Goal: Use online tool/utility: Utilize a website feature to perform a specific function

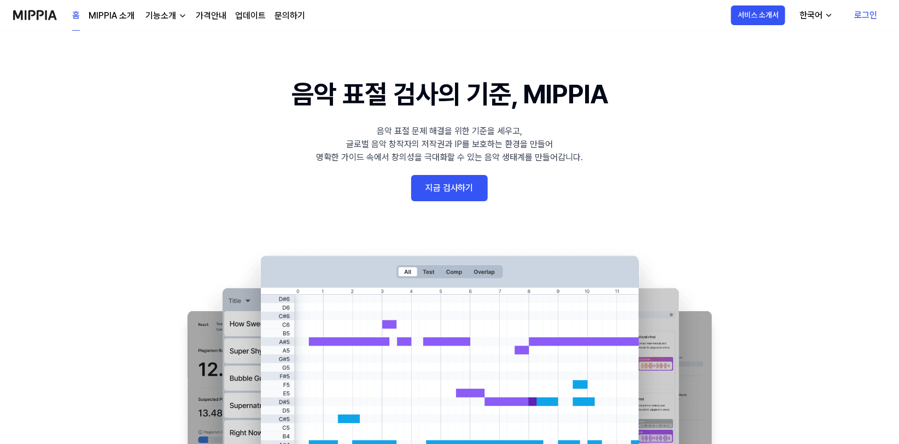
click at [465, 189] on link "지금 검사하기" at bounding box center [449, 188] width 77 height 26
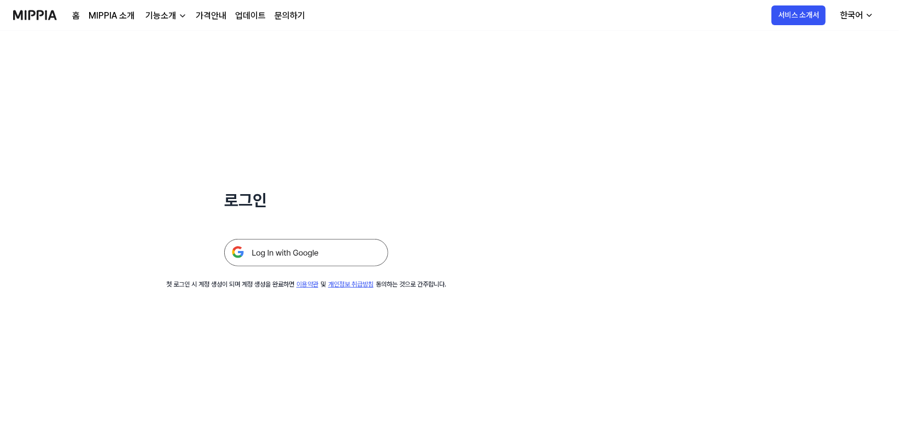
click at [320, 256] on img at bounding box center [306, 252] width 164 height 27
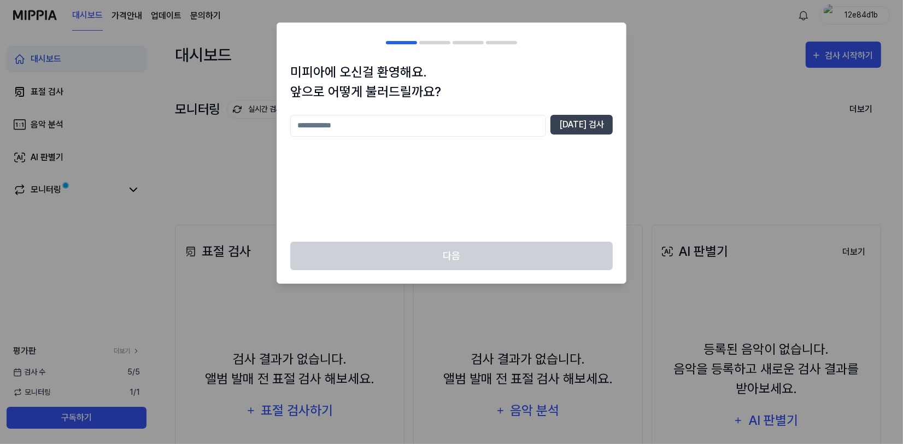
click at [510, 130] on input "text" at bounding box center [418, 126] width 256 height 22
click at [312, 126] on input "****" at bounding box center [418, 126] width 256 height 22
type input "****"
click at [597, 126] on button "[DATE] 검사" at bounding box center [582, 125] width 62 height 20
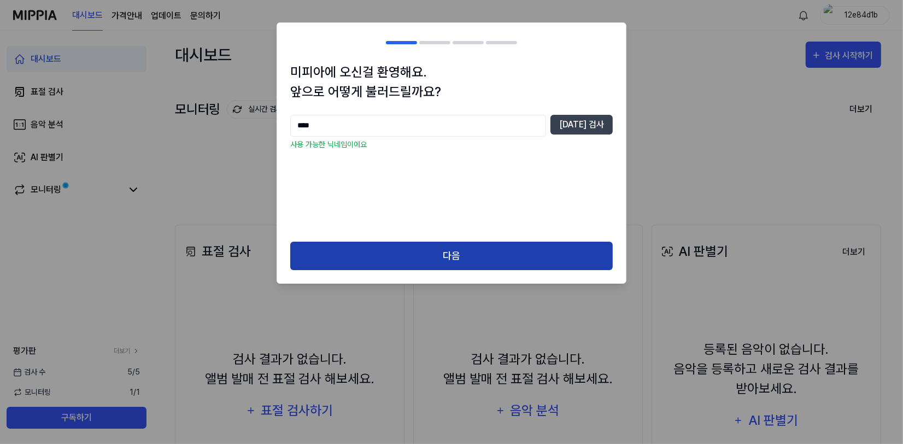
click at [454, 255] on button "다음" at bounding box center [451, 256] width 323 height 29
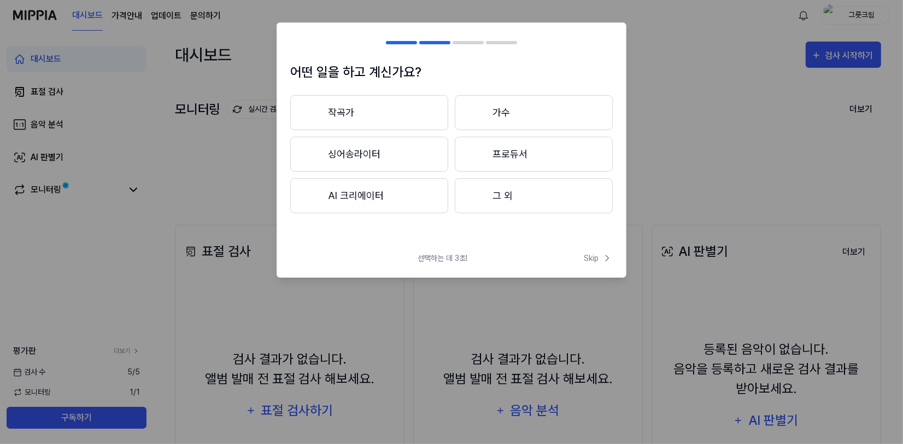
click at [382, 110] on button "작곡가" at bounding box center [369, 112] width 158 height 35
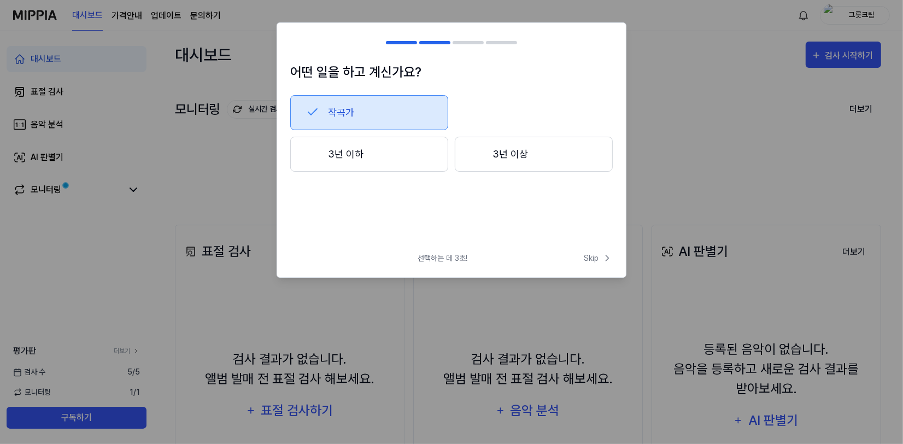
click at [508, 157] on button "3년 이상" at bounding box center [534, 154] width 158 height 35
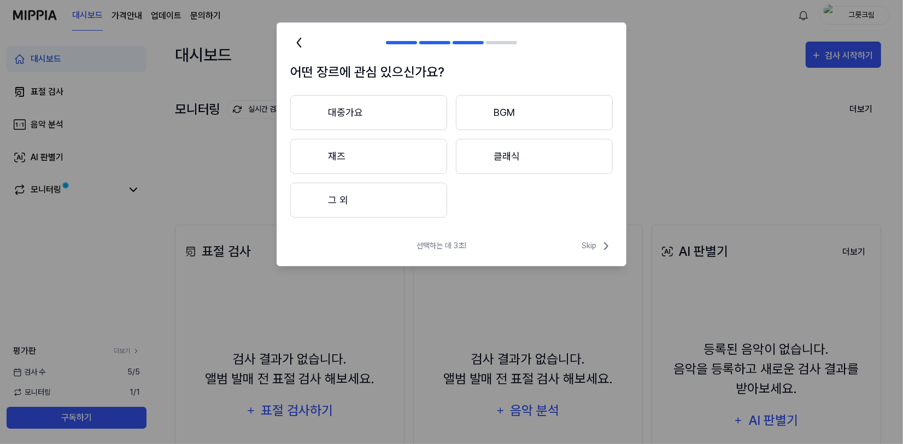
click at [392, 204] on button "그 외" at bounding box center [368, 200] width 157 height 35
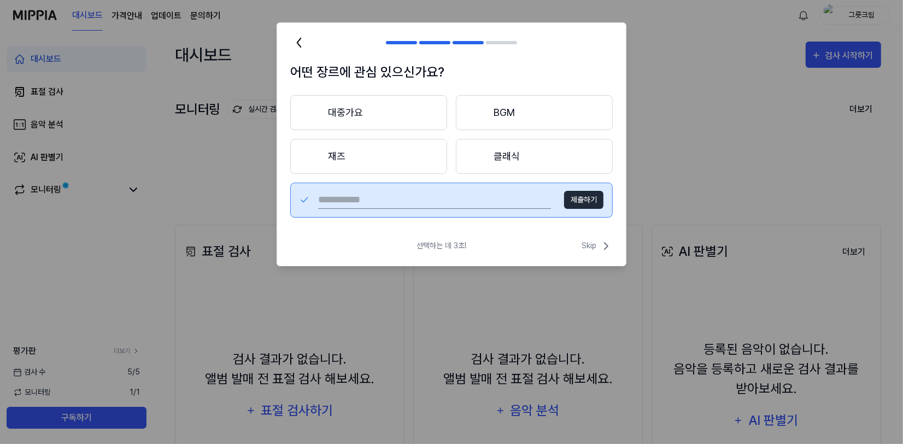
click at [399, 201] on input "text" at bounding box center [434, 200] width 233 height 18
type input "*"
click at [591, 197] on button "제출하기" at bounding box center [583, 200] width 39 height 18
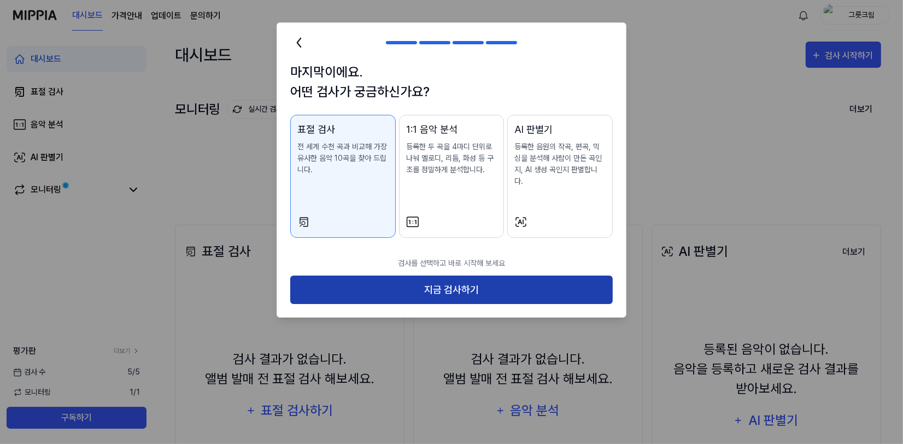
click at [506, 277] on button "지금 검사하기" at bounding box center [451, 290] width 323 height 29
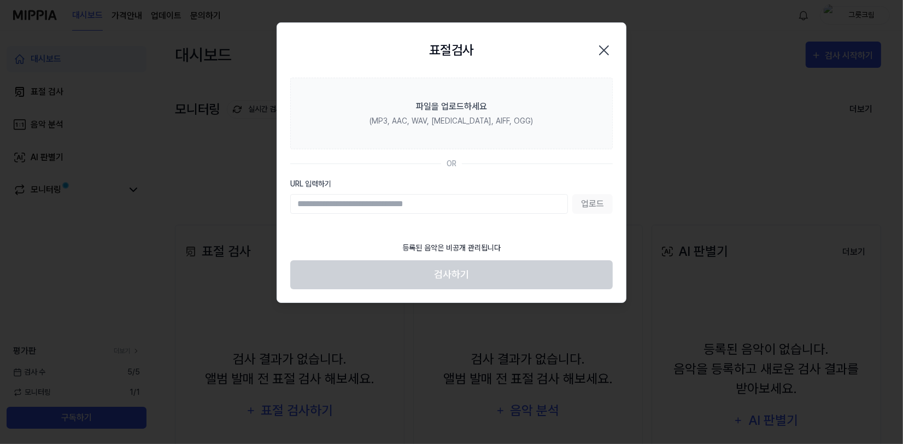
click at [493, 201] on input "URL 입력하기" at bounding box center [429, 204] width 278 height 20
drag, startPoint x: 558, startPoint y: 231, endPoint x: 547, endPoint y: 218, distance: 17.9
click at [558, 231] on section "파일을 업로드하세요 (MP3, AAC, WAV, FLAC, AIFF, OGG) OR URL 입력하기 업로드" at bounding box center [451, 157] width 349 height 158
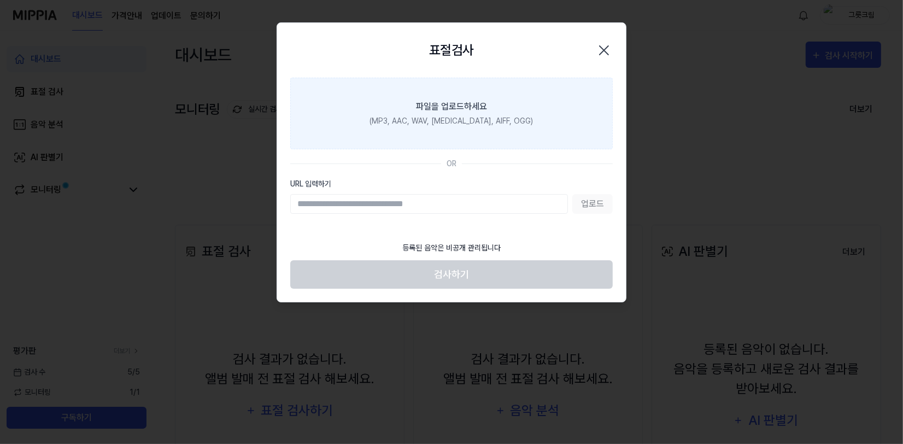
click at [482, 105] on div "파일을 업로드하세요" at bounding box center [451, 106] width 71 height 13
click at [0, 0] on input "파일을 업로드하세요 (MP3, AAC, WAV, FLAC, AIFF, OGG)" at bounding box center [0, 0] width 0 height 0
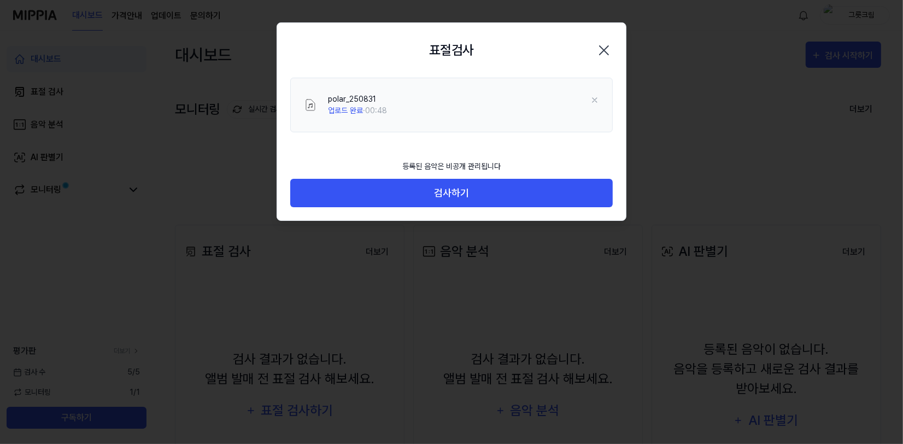
click at [542, 199] on button "검사하기" at bounding box center [451, 193] width 323 height 29
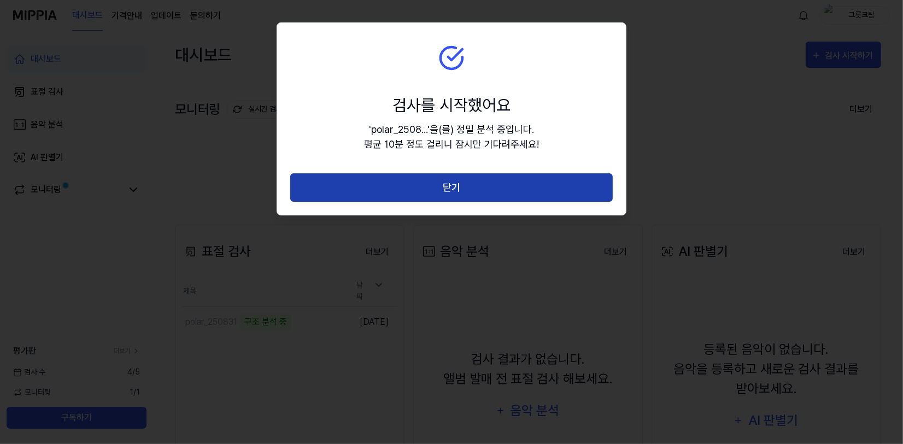
click at [502, 192] on button "닫기" at bounding box center [451, 187] width 323 height 29
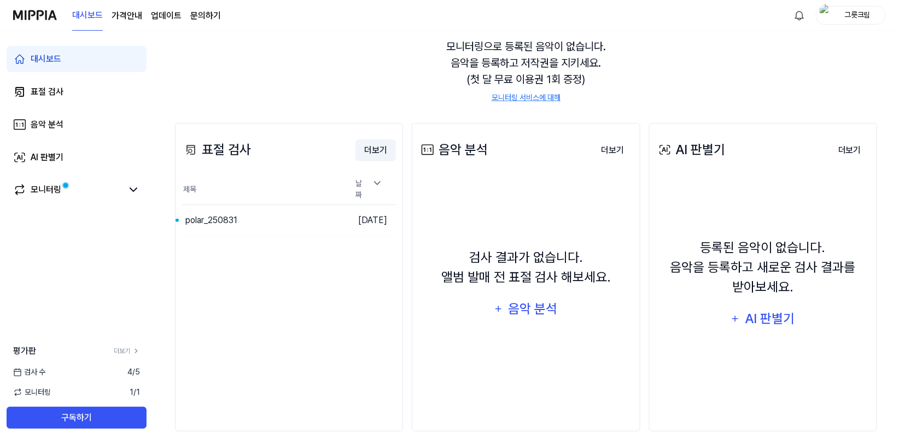
scroll to position [110, 0]
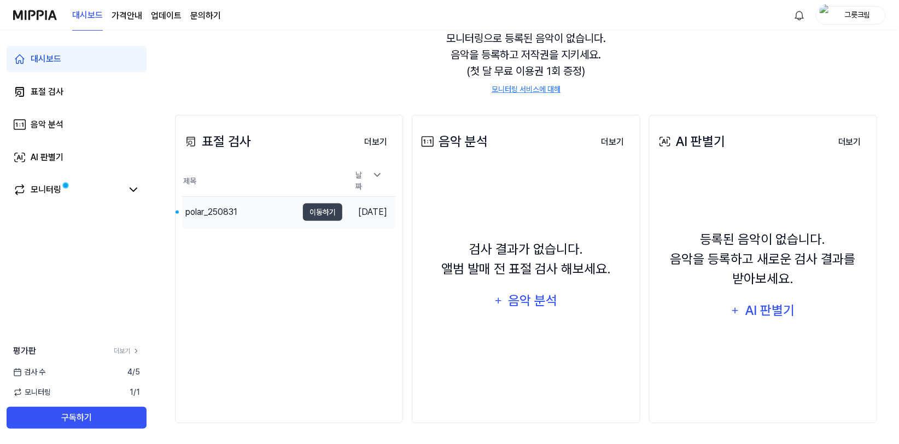
click at [241, 203] on div "polar_250831" at bounding box center [239, 212] width 115 height 31
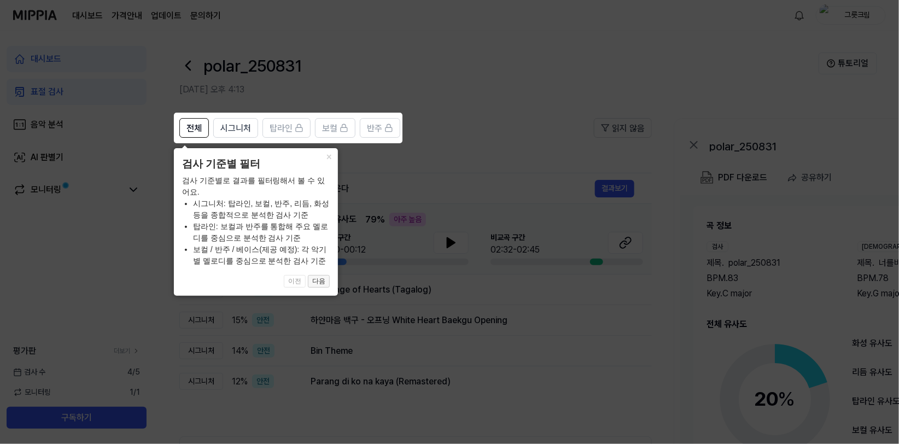
click at [325, 283] on button "다음" at bounding box center [319, 281] width 22 height 13
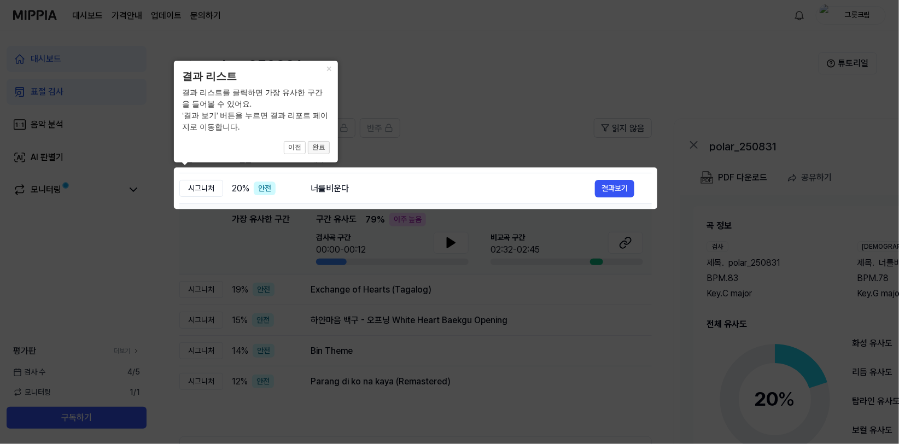
click at [324, 147] on button "완료" at bounding box center [319, 147] width 22 height 13
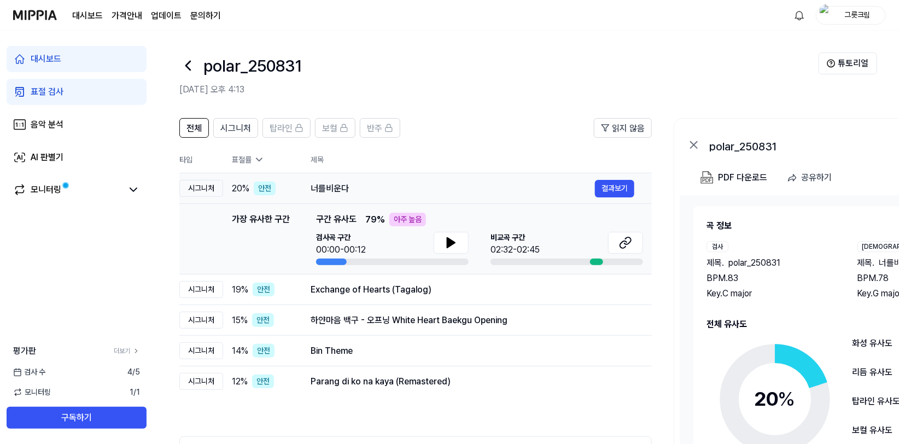
click at [217, 192] on div "시그니처" at bounding box center [201, 188] width 44 height 17
click at [351, 191] on div "너를비운다" at bounding box center [453, 188] width 284 height 13
click at [459, 247] on button at bounding box center [451, 243] width 35 height 22
click at [621, 243] on icon at bounding box center [623, 244] width 7 height 7
